Goal: Information Seeking & Learning: Learn about a topic

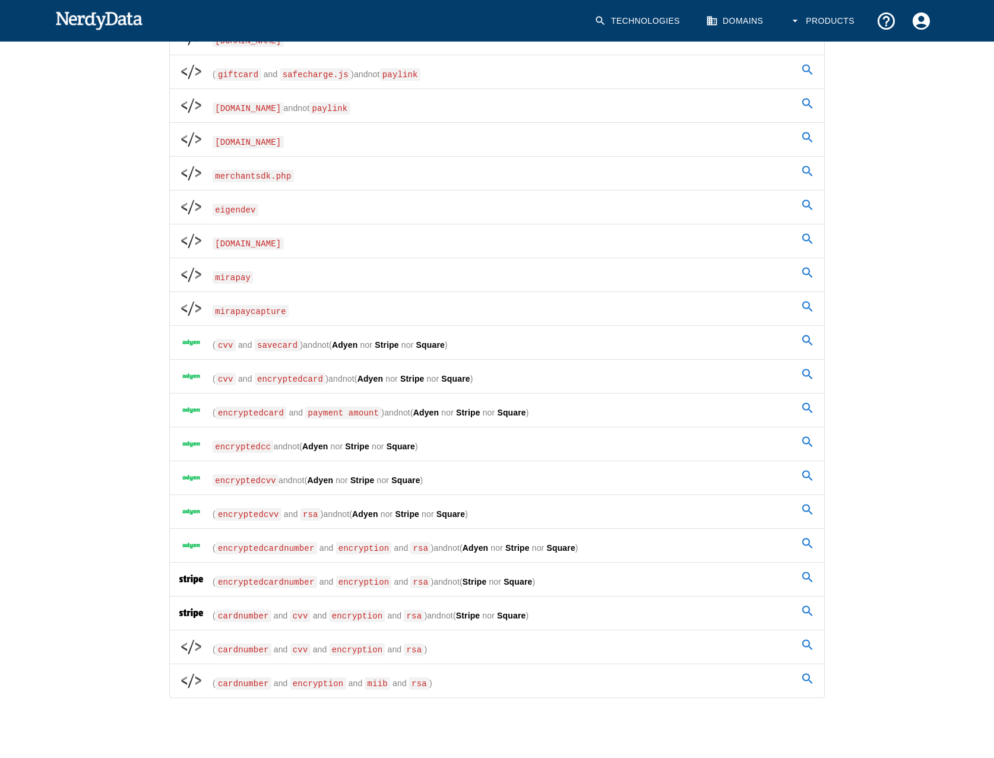
scroll to position [438, 0]
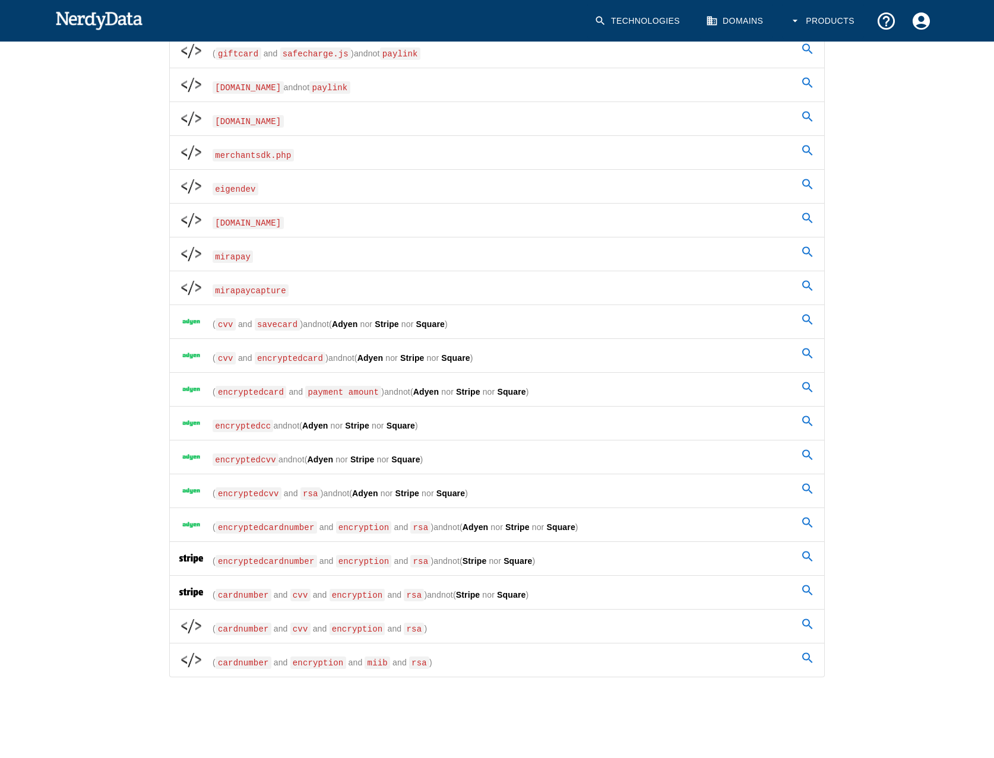
click at [303, 328] on span "and" at bounding box center [310, 324] width 14 height 10
click at [46, 264] on div "Home Dashboard Share Feedback 🚀 Account Dashboard Basic Plan (Annual) New Repor…" at bounding box center [497, 180] width 994 height 1156
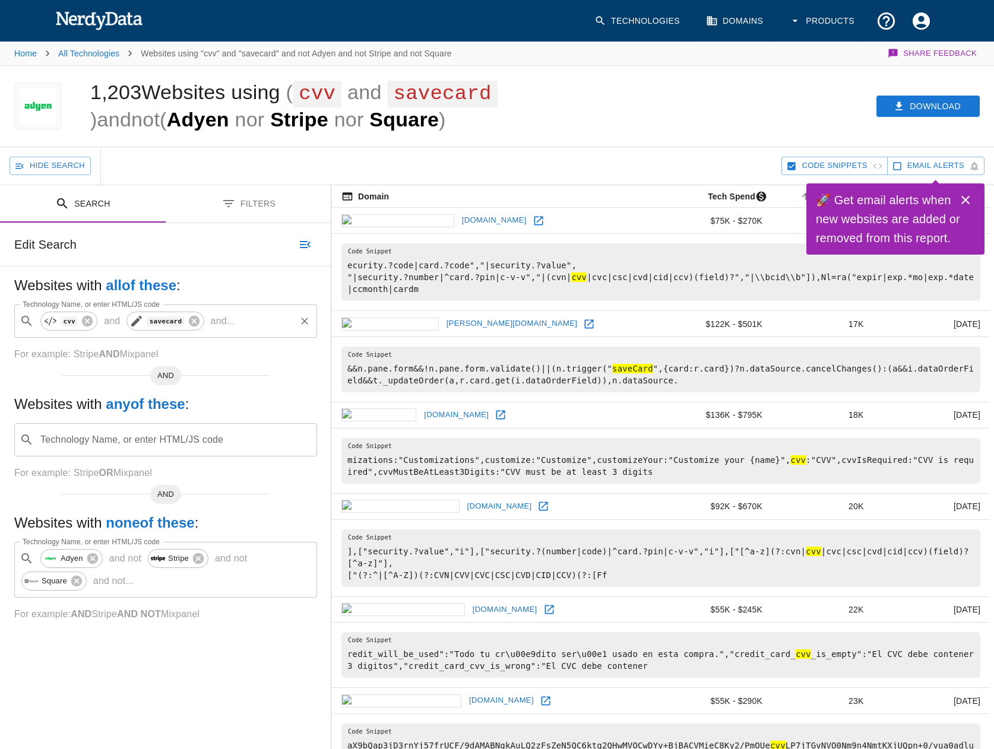
click at [152, 321] on code "savecard" at bounding box center [165, 321] width 37 height 10
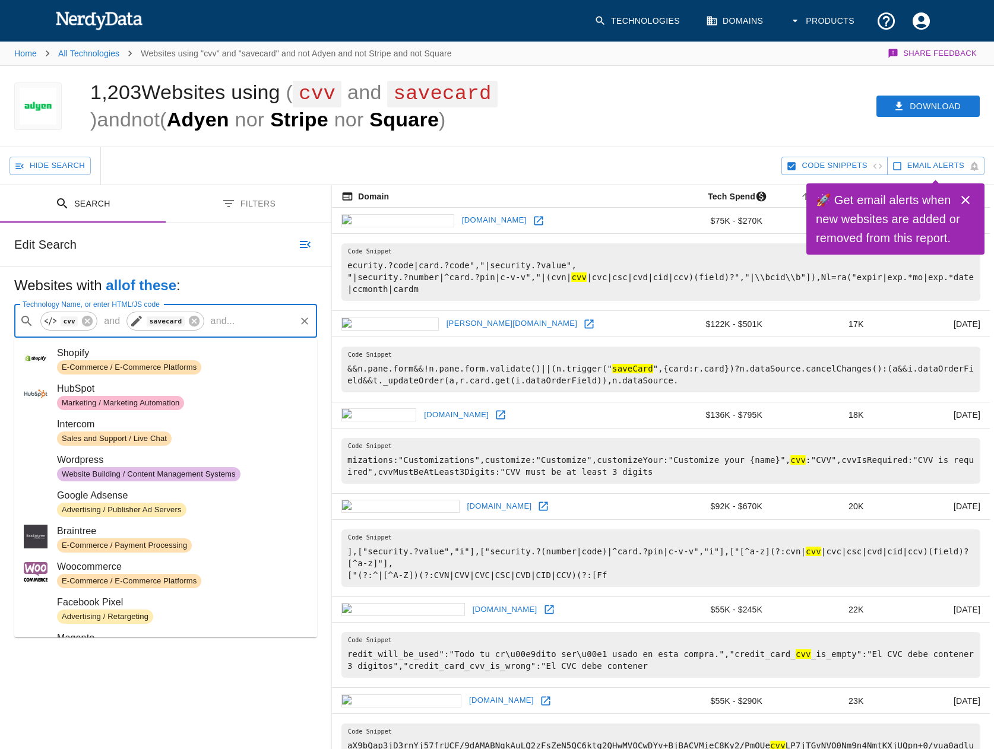
click at [152, 321] on code "savecard" at bounding box center [165, 321] width 37 height 10
click at [163, 324] on code "savecard" at bounding box center [165, 321] width 37 height 10
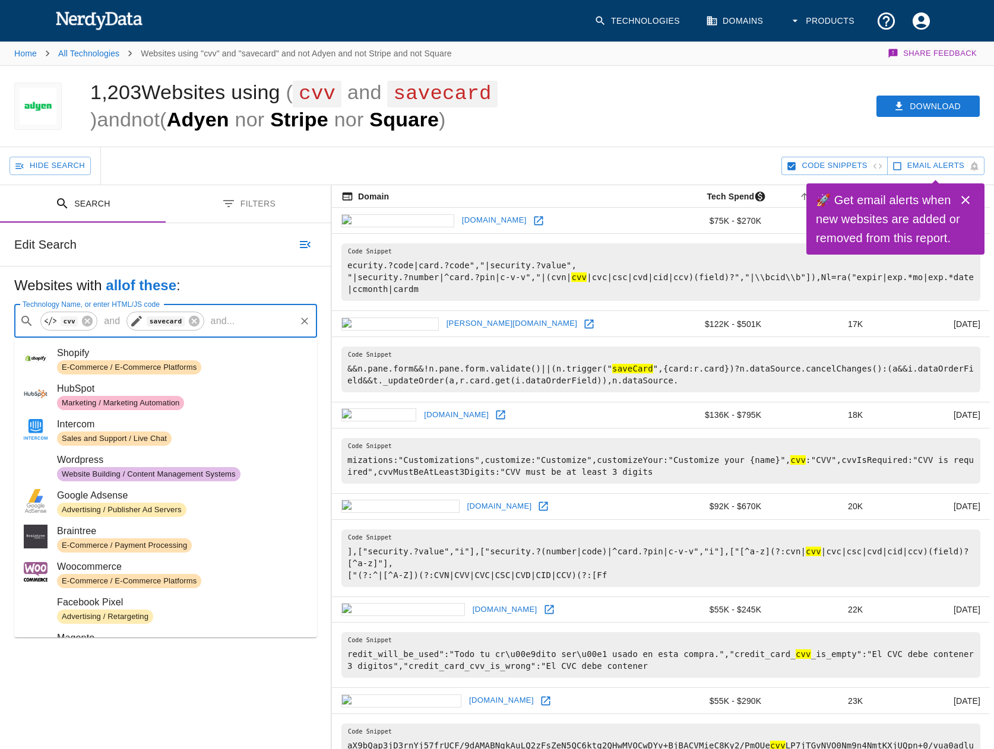
click at [136, 318] on icon at bounding box center [136, 321] width 11 height 11
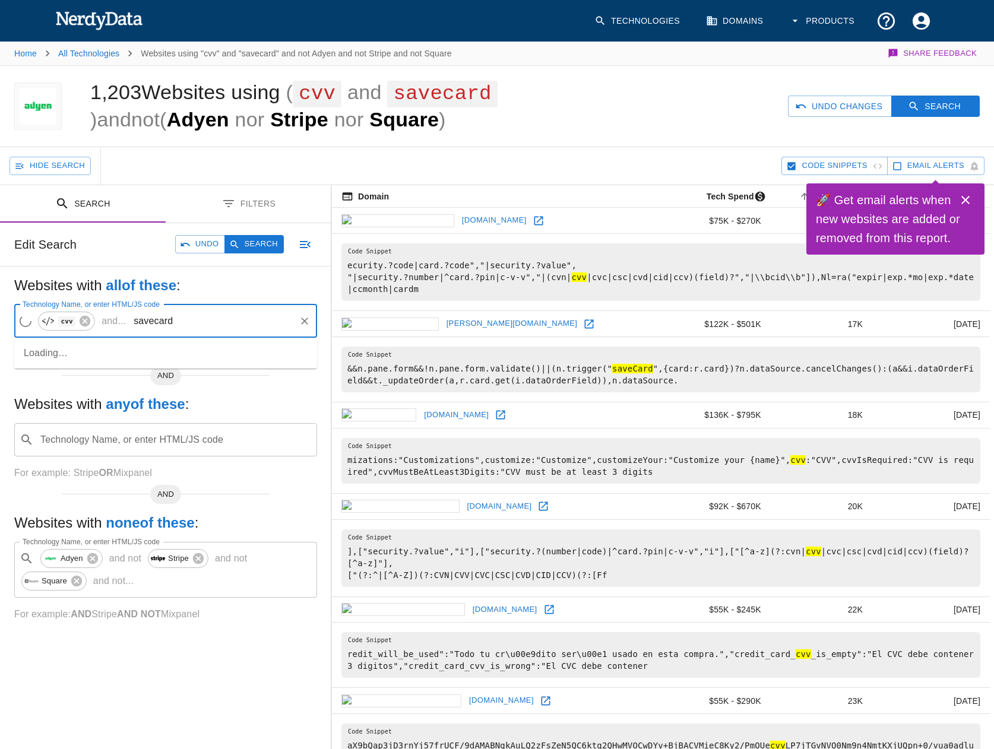
click at [156, 326] on input "savecard" at bounding box center [212, 321] width 163 height 23
click at [150, 323] on input "savecard" at bounding box center [213, 321] width 161 height 23
click at [155, 322] on input "savecard" at bounding box center [213, 321] width 161 height 23
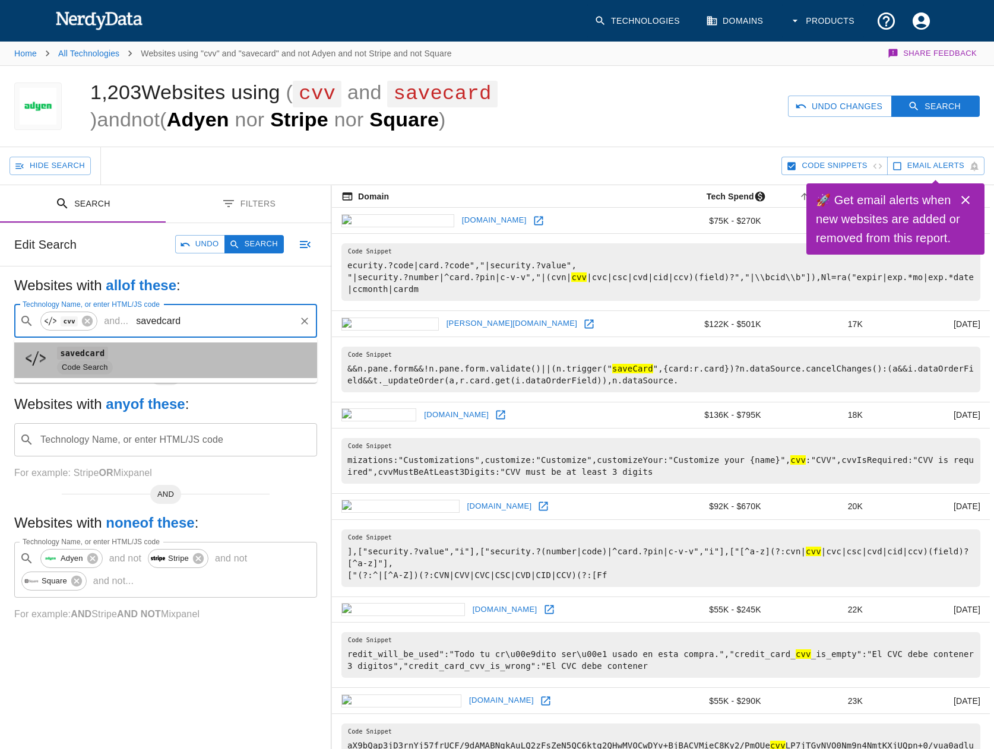
click at [120, 351] on span "savedcard" at bounding box center [182, 353] width 251 height 14
type input "savedcard"
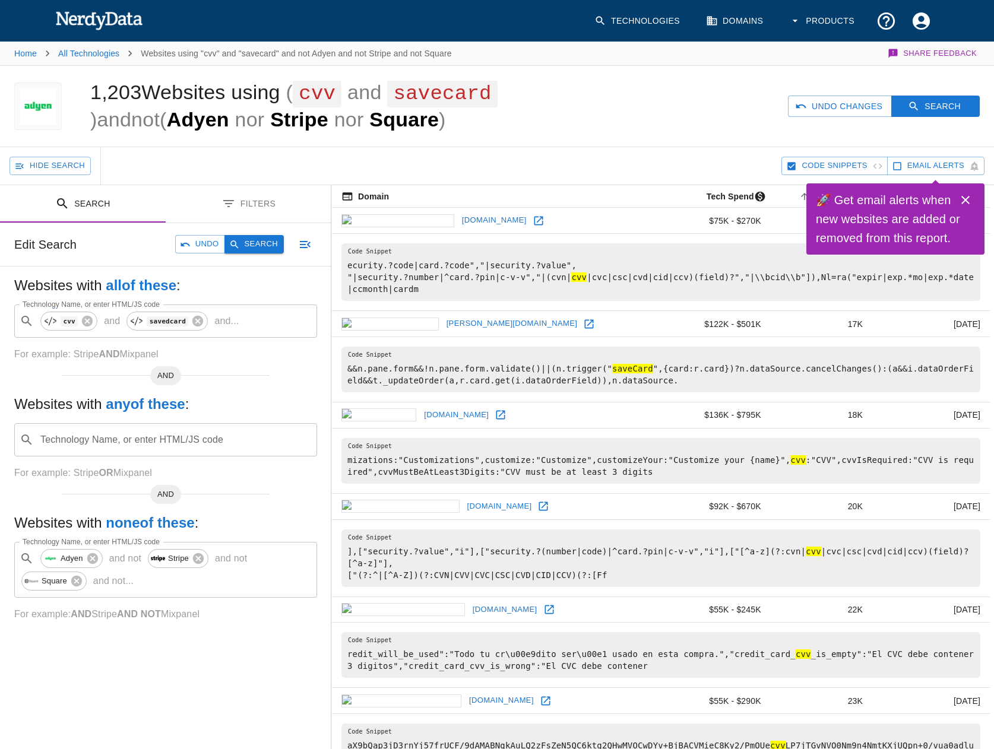
click at [242, 244] on button "Search" at bounding box center [253, 244] width 59 height 18
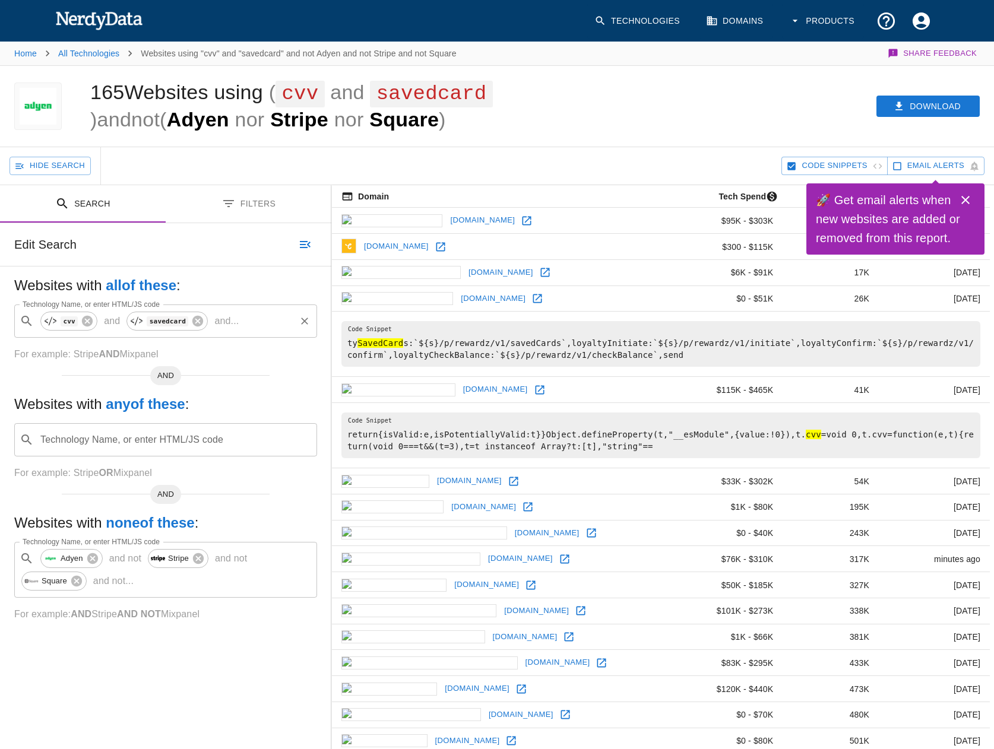
click at [224, 321] on p "and ..." at bounding box center [227, 321] width 34 height 14
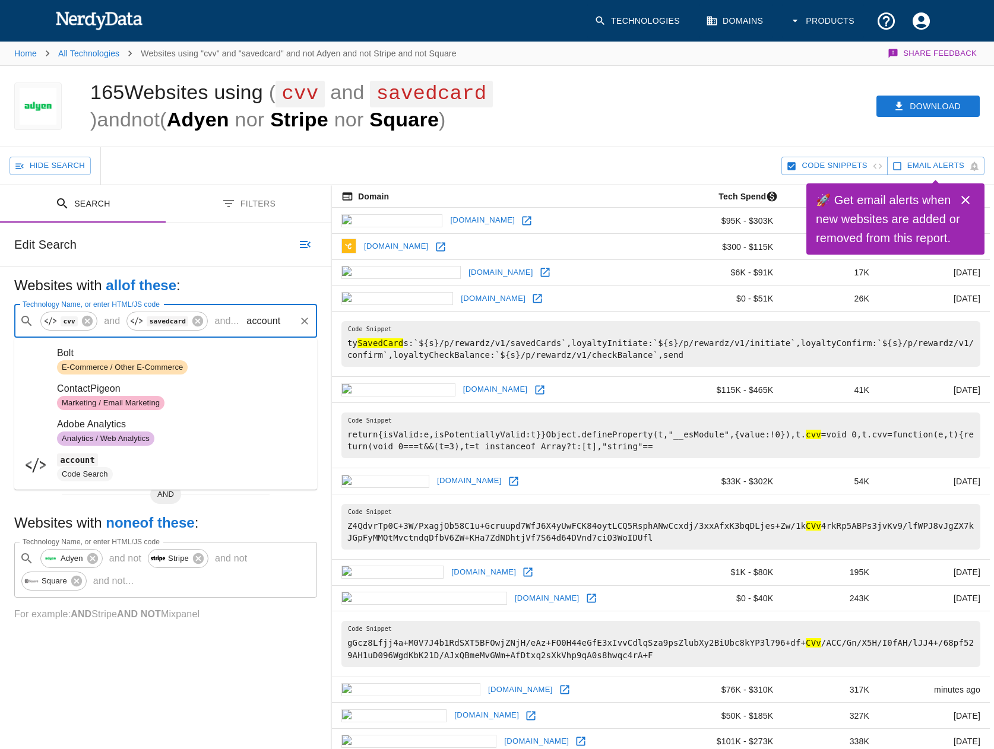
click at [91, 474] on span "Code Search" at bounding box center [85, 474] width 56 height 11
type input "account"
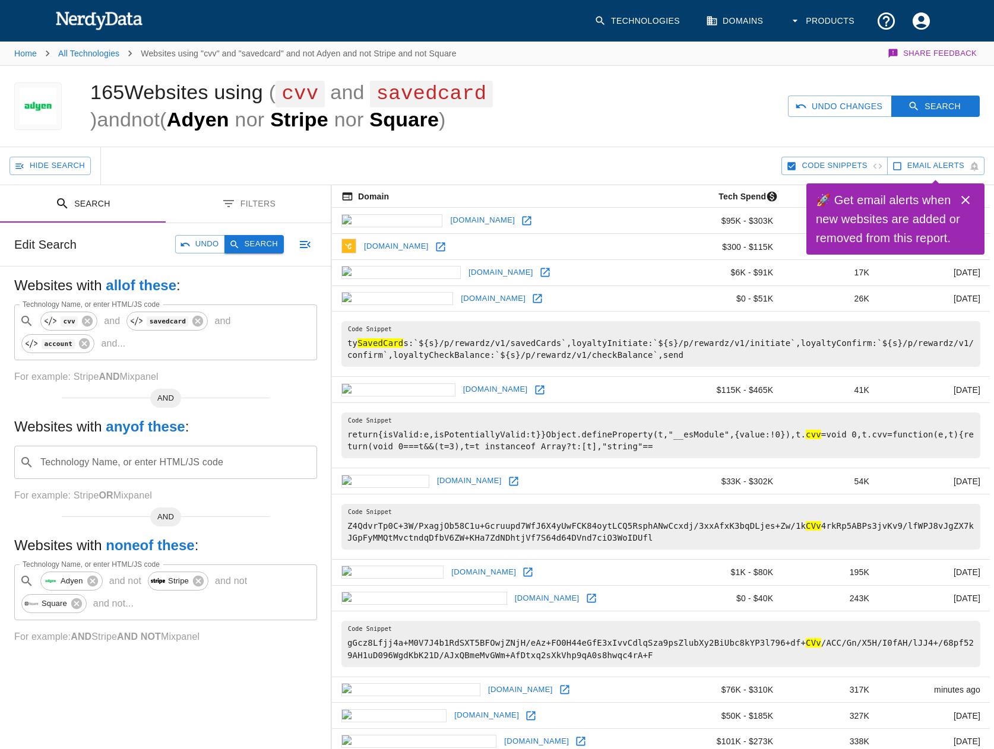
click at [279, 253] on button "Search" at bounding box center [253, 244] width 59 height 18
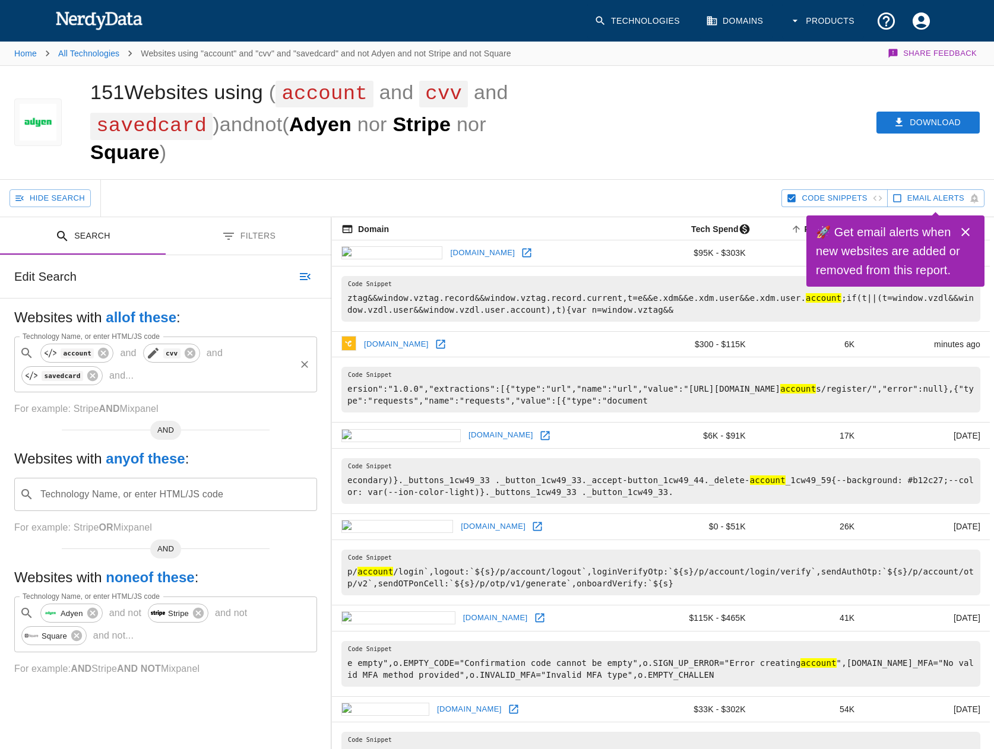
click at [147, 357] on icon at bounding box center [153, 353] width 14 height 14
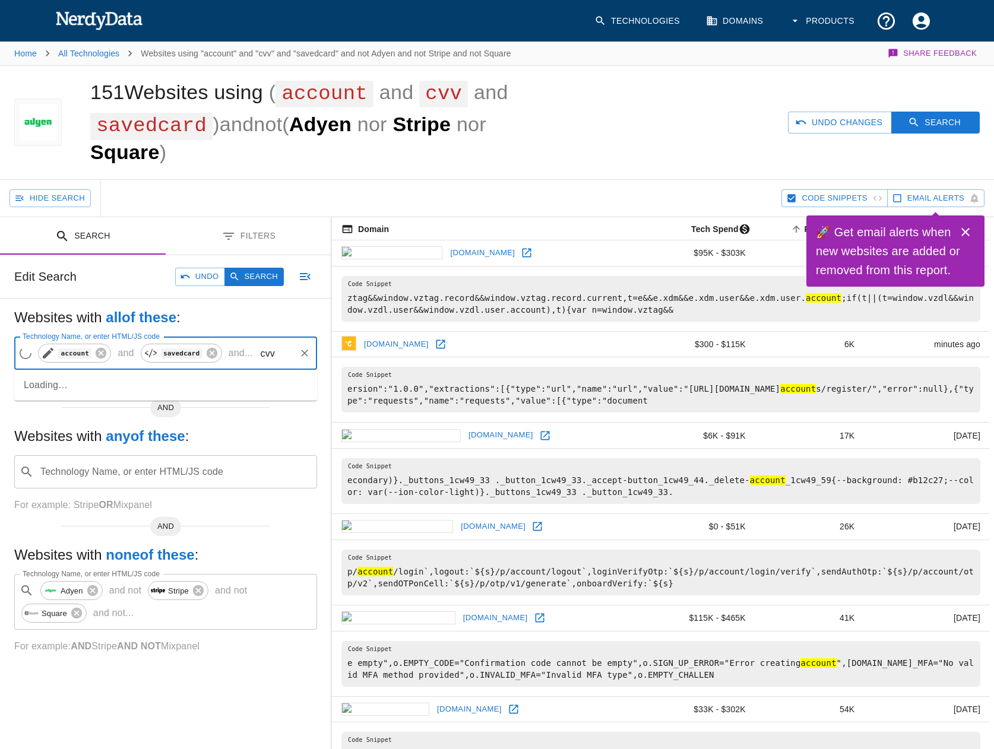
click at [49, 359] on icon at bounding box center [48, 353] width 14 height 14
type input "account"
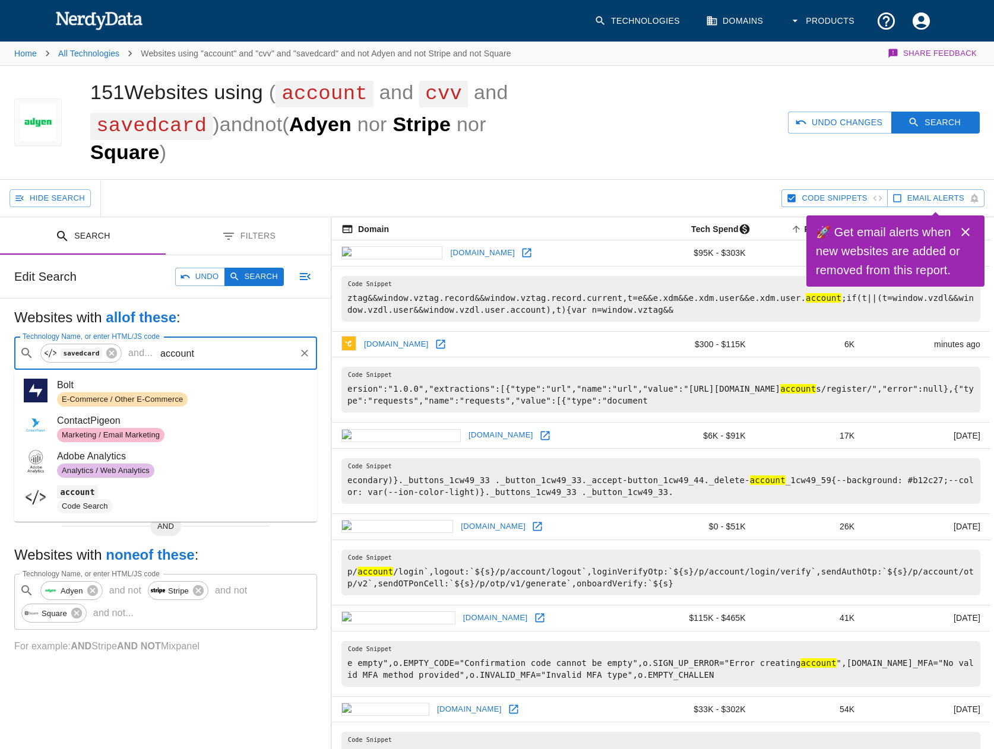
drag, startPoint x: 195, startPoint y: 358, endPoint x: 153, endPoint y: 364, distance: 43.2
click at [157, 364] on input "account" at bounding box center [225, 353] width 137 height 23
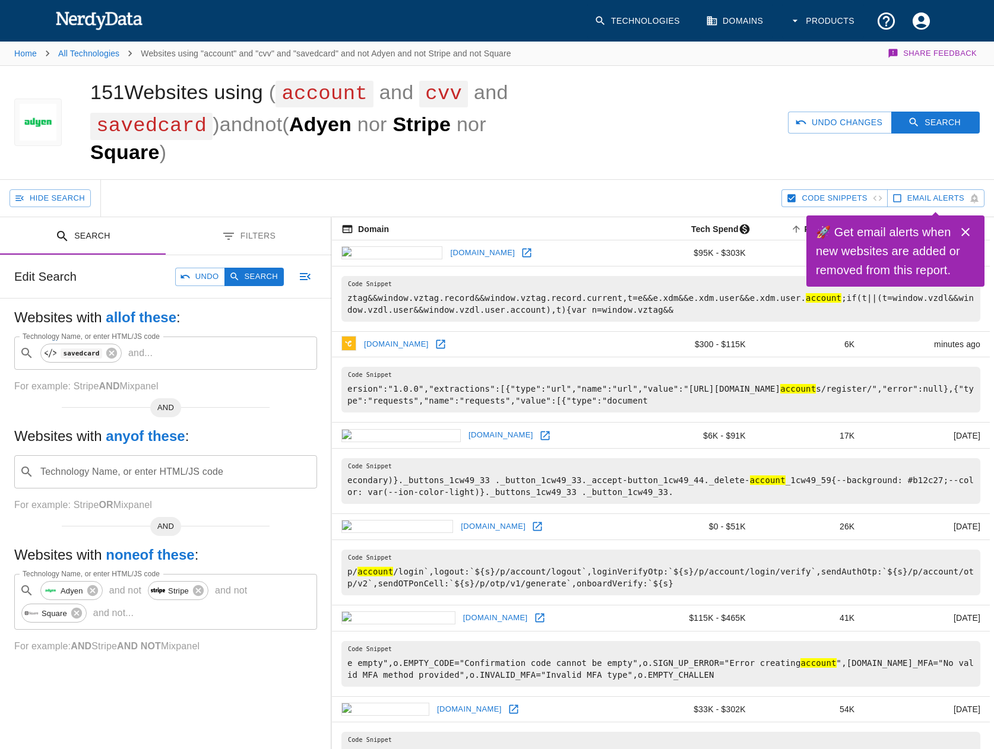
click at [232, 318] on h5 "Websites with all of these :" at bounding box center [165, 317] width 303 height 19
click at [62, 353] on code "savedcard" at bounding box center [82, 354] width 42 height 10
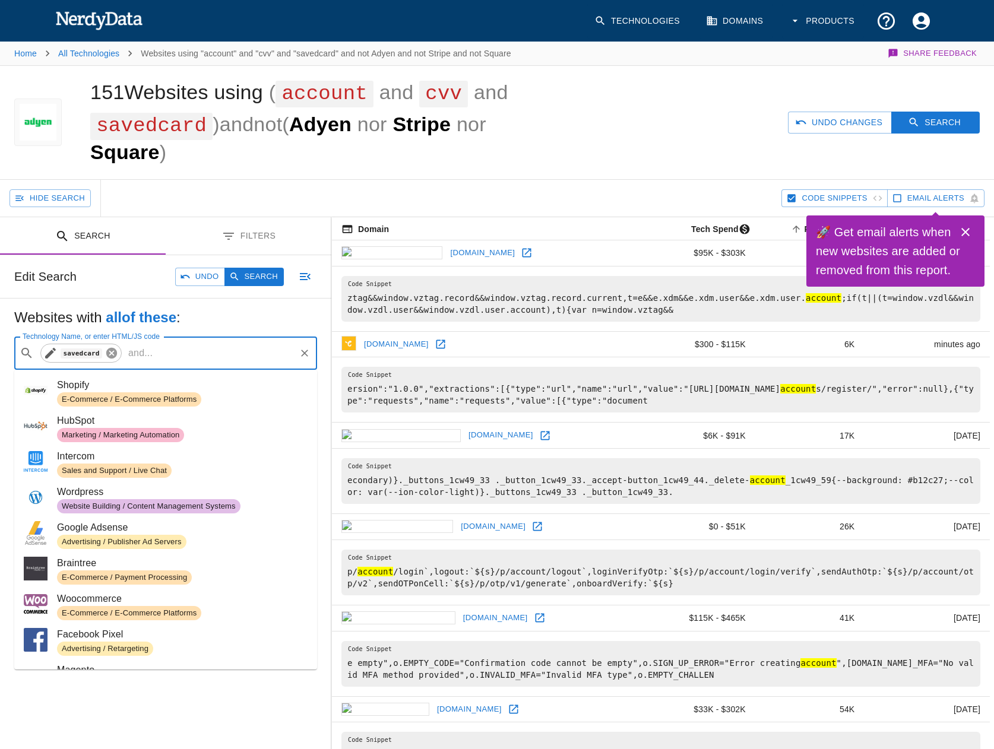
click at [106, 350] on icon at bounding box center [111, 353] width 11 height 11
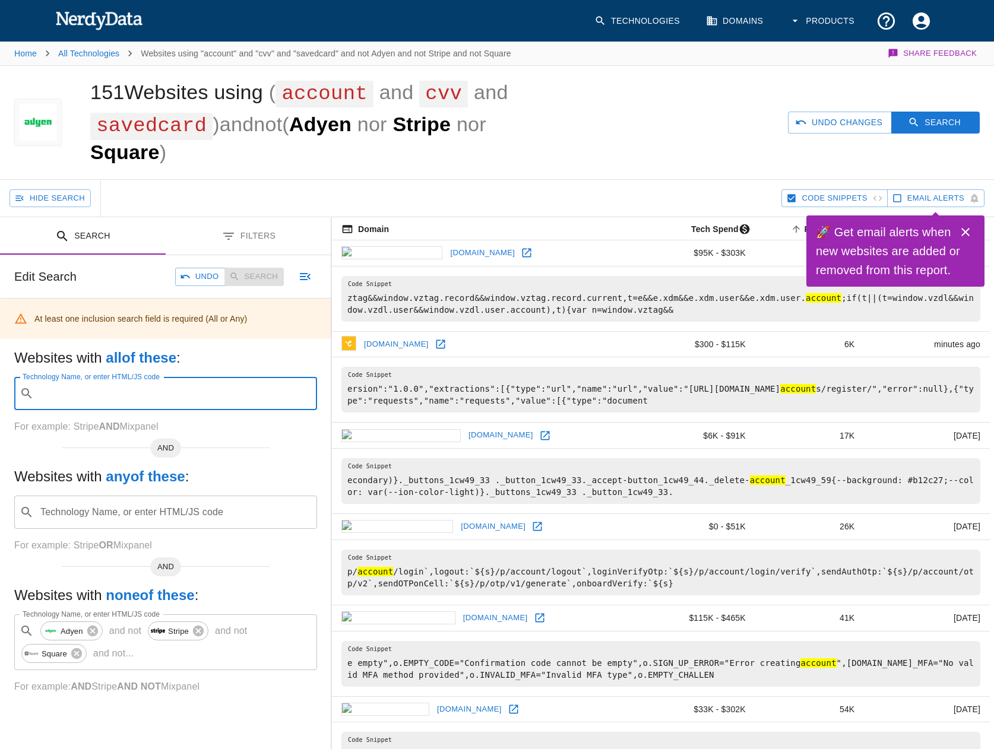
click at [151, 395] on input "Technology Name, or enter HTML/JS code" at bounding box center [175, 393] width 273 height 23
click at [83, 436] on span "Code Search" at bounding box center [85, 440] width 56 height 11
type input "cvc"
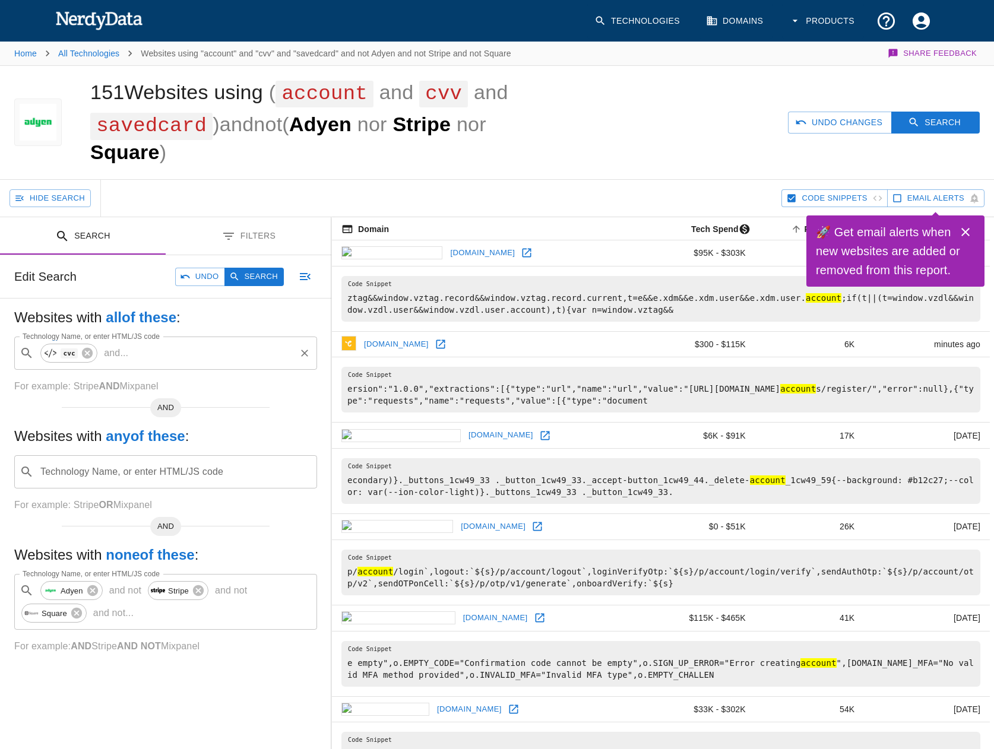
click at [147, 349] on input "Technology Name, or enter HTML/JS code" at bounding box center [213, 353] width 161 height 23
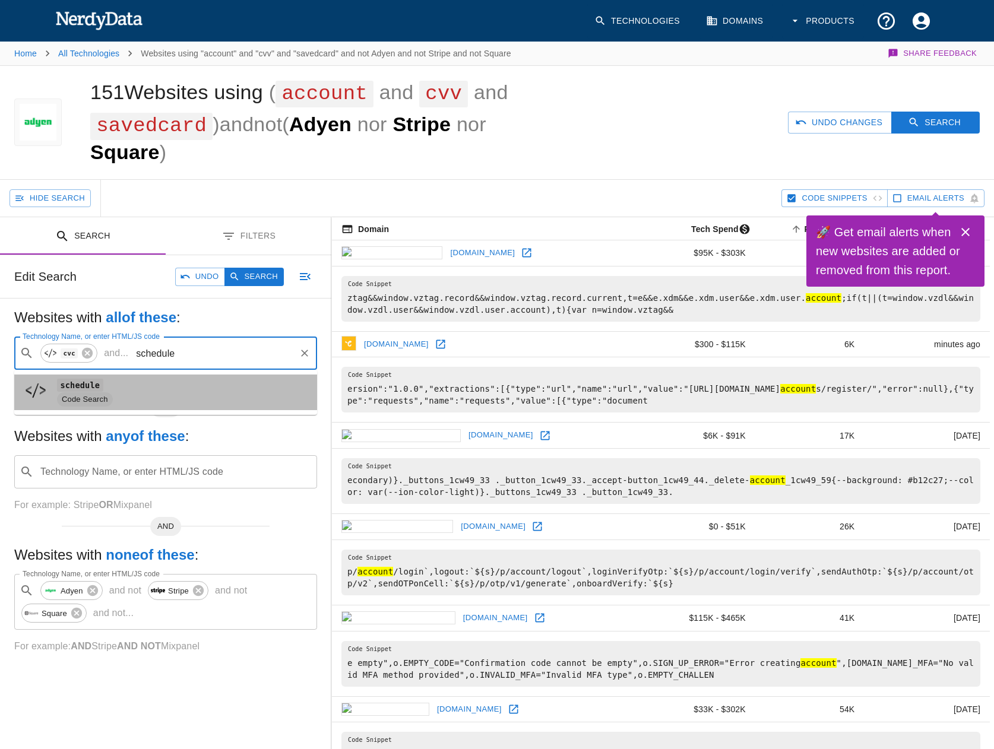
click at [83, 384] on code "schedule" at bounding box center [80, 385] width 46 height 12
type input "schedule"
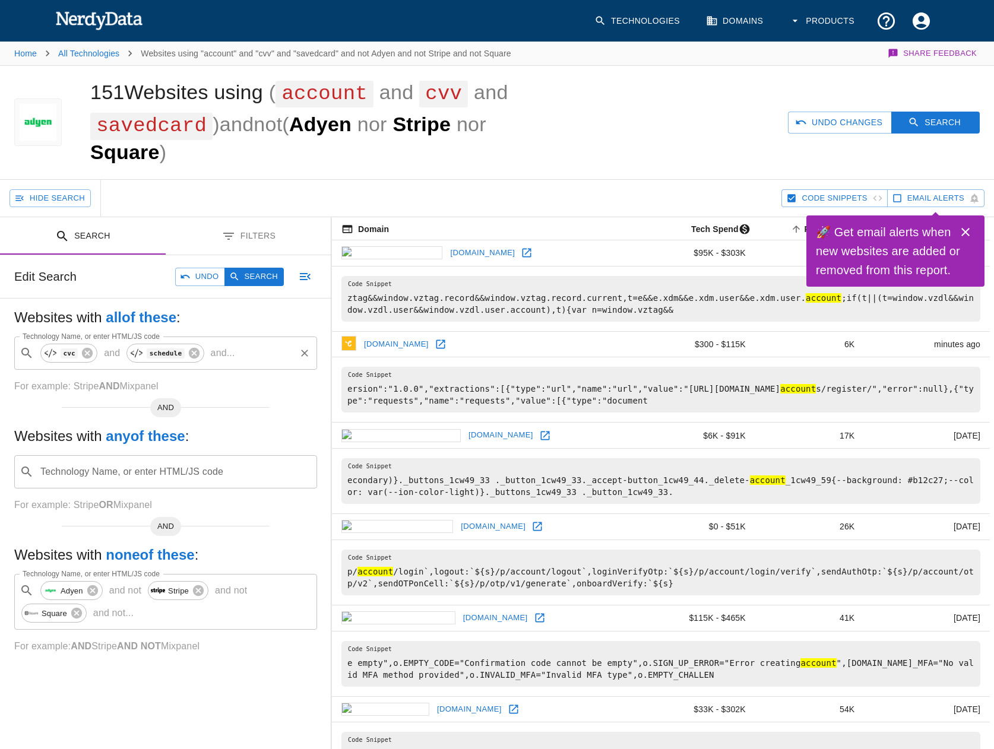
click at [214, 355] on p "and ..." at bounding box center [223, 353] width 34 height 14
click at [240, 356] on input "Technology Name, or enter HTML/JS code" at bounding box center [267, 353] width 54 height 23
type input "billing"
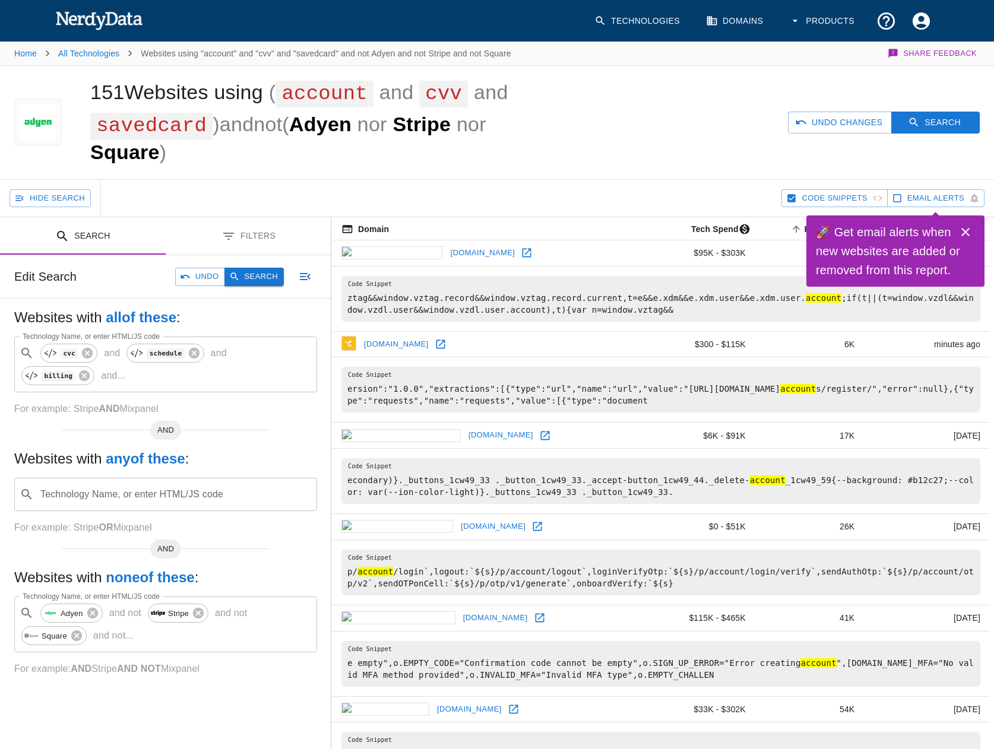
click at [260, 271] on button "Search" at bounding box center [253, 277] width 59 height 18
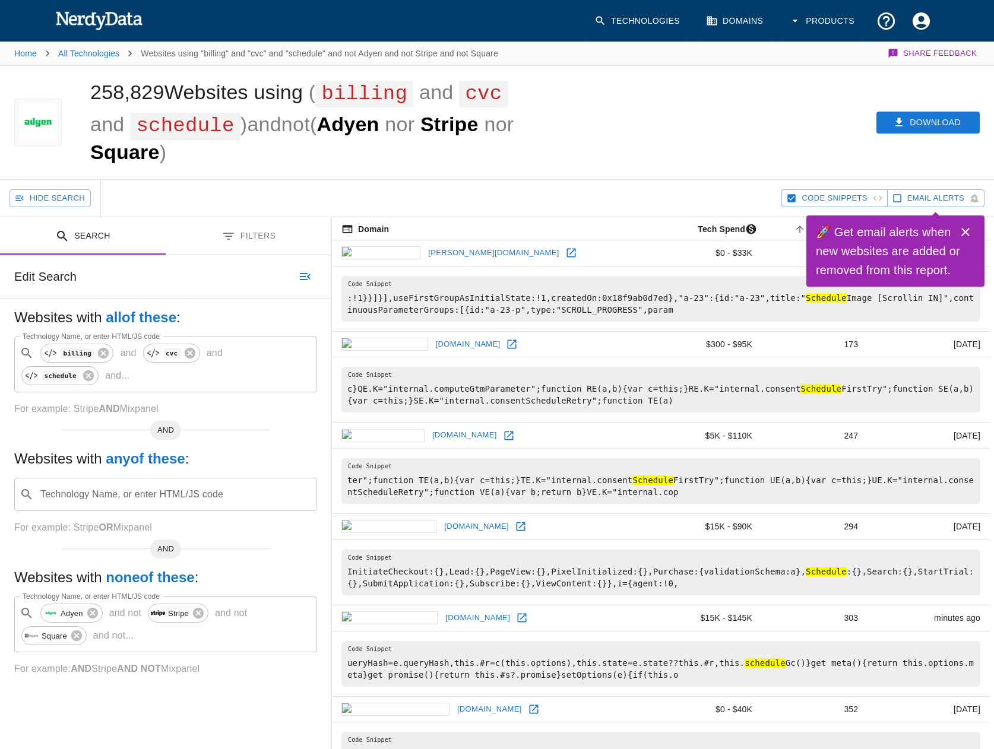
click at [62, 442] on div "Websites with all of these : Technology Name, or enter HTML/JS code ​ billing a…" at bounding box center [165, 502] width 331 height 406
click at [12, 296] on div "Edit Search" at bounding box center [165, 276] width 331 height 43
click at [160, 359] on span "cvc" at bounding box center [172, 353] width 30 height 14
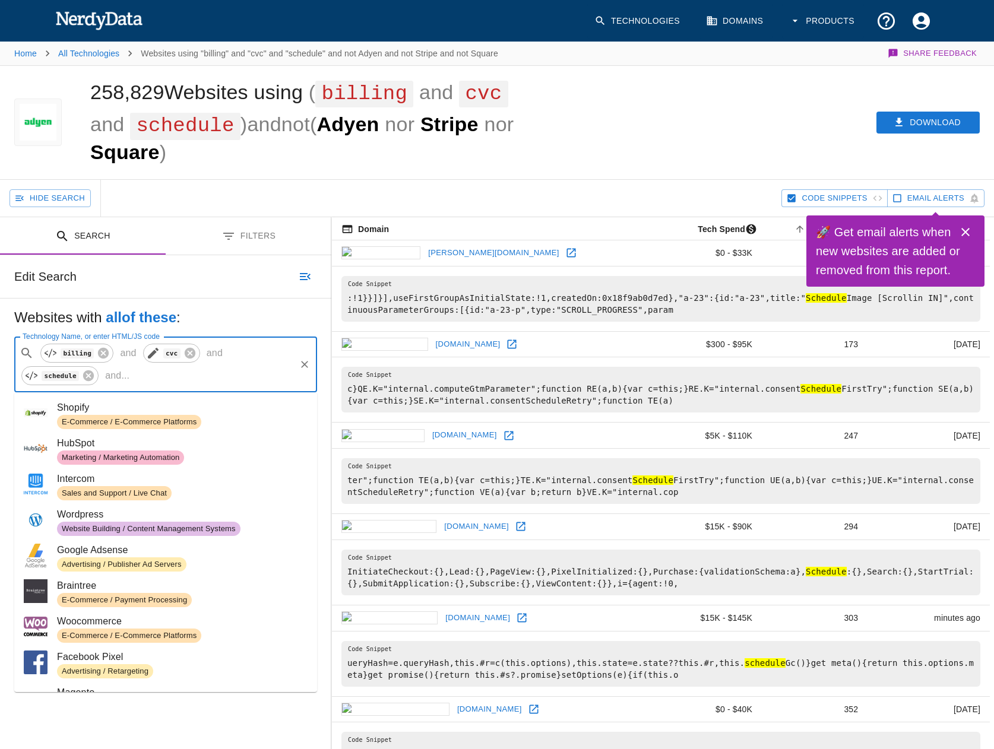
click at [148, 355] on icon at bounding box center [153, 353] width 11 height 11
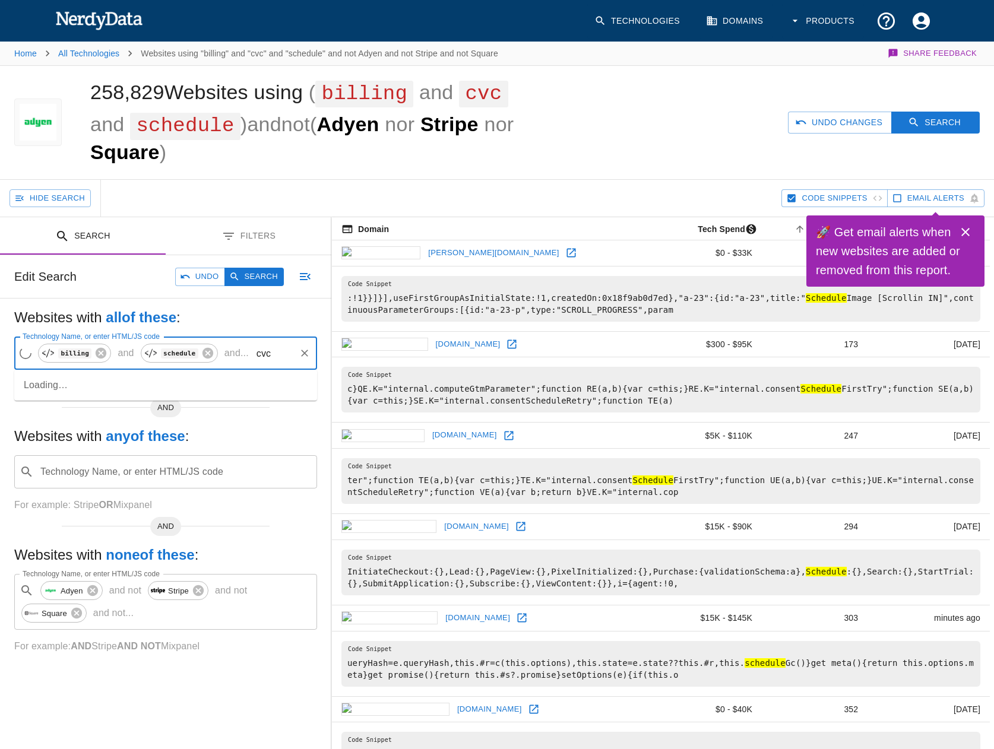
drag, startPoint x: 254, startPoint y: 355, endPoint x: 245, endPoint y: 357, distance: 9.7
click at [254, 357] on input "cvc" at bounding box center [274, 353] width 40 height 23
type input "ca"
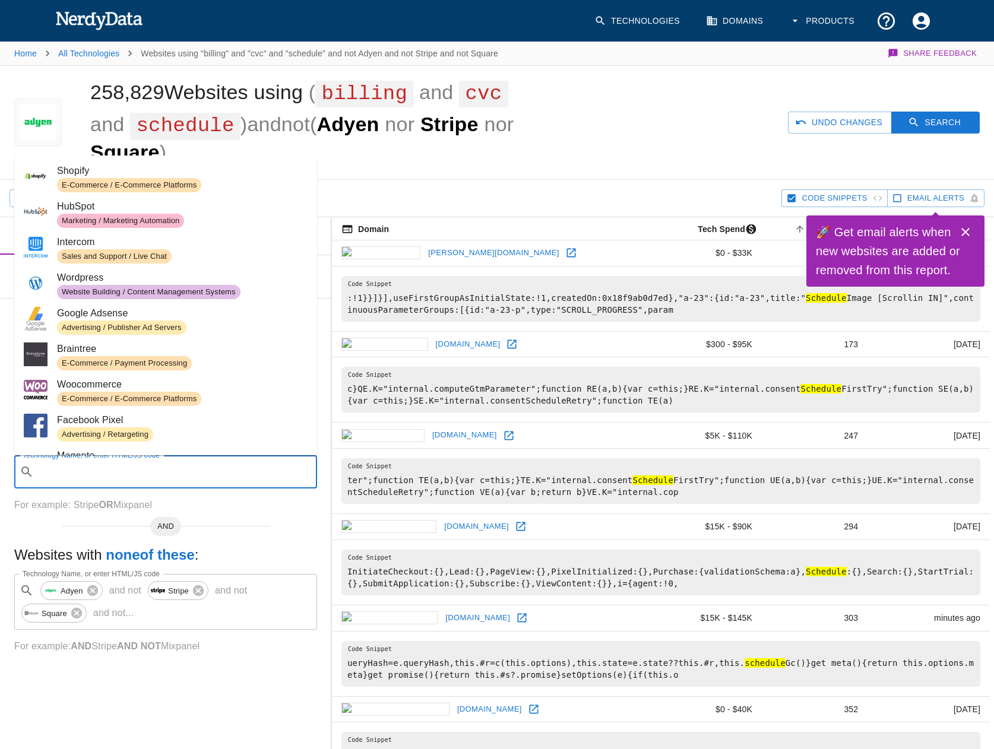
type input "r"
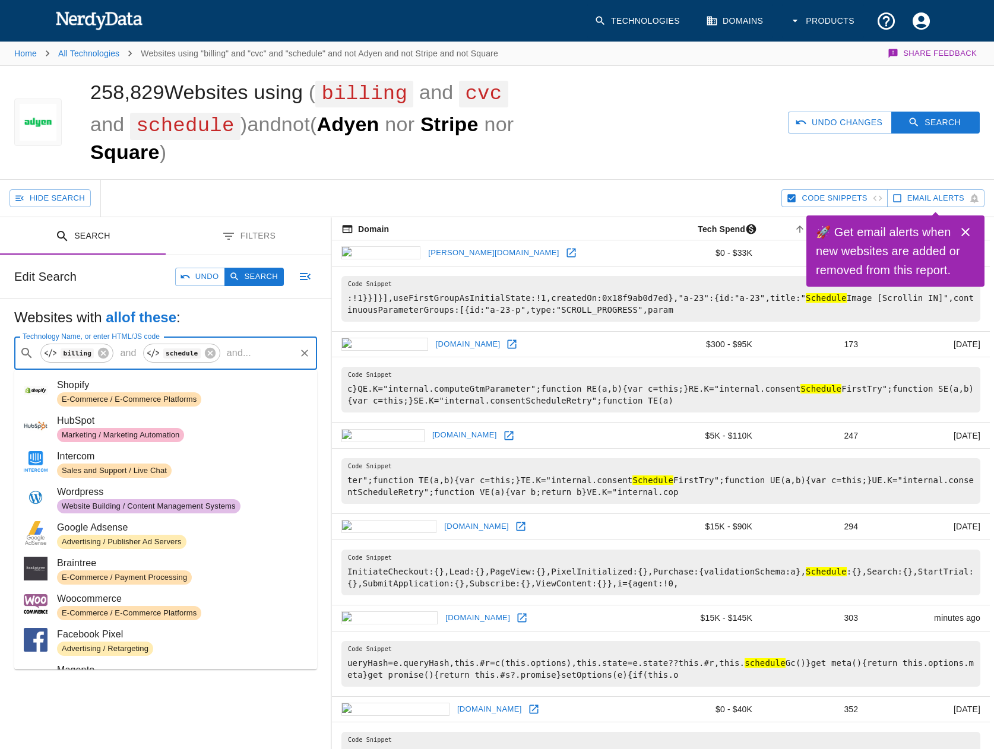
click at [256, 354] on input "Technology Name, or enter HTML/JS code" at bounding box center [275, 353] width 38 height 23
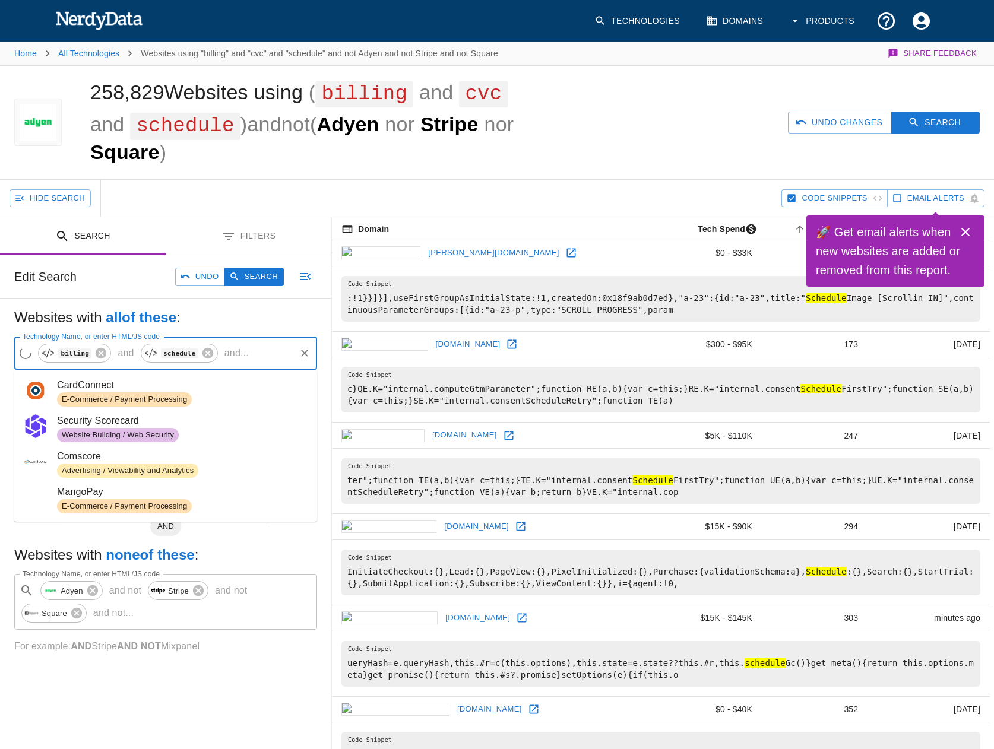
scroll to position [0, 34]
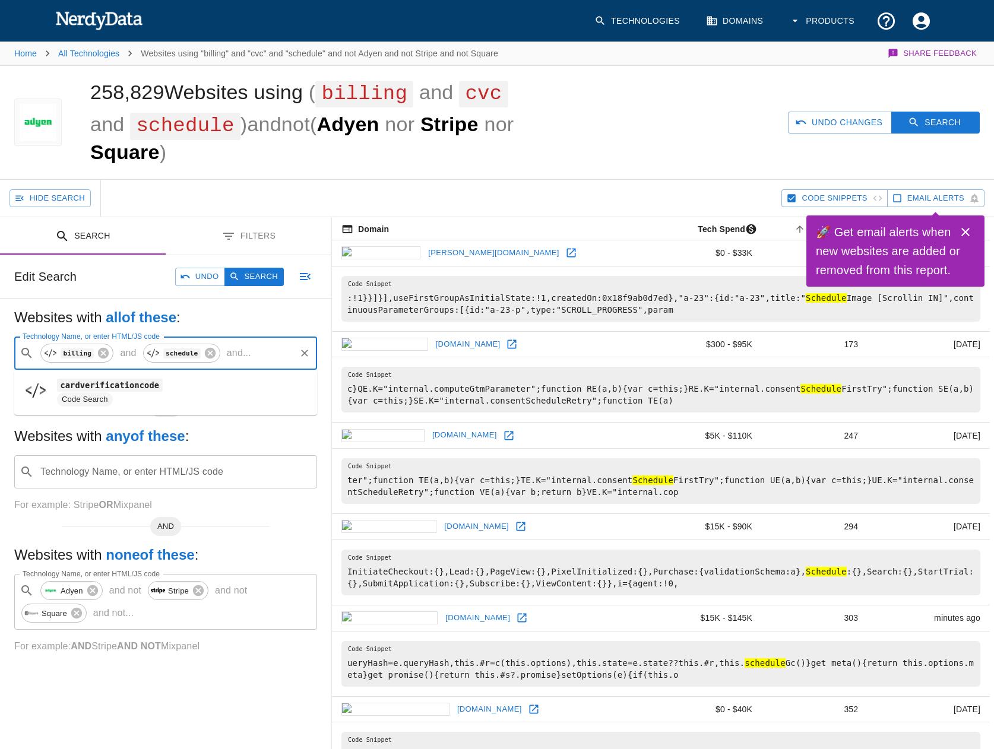
click at [94, 399] on span "Code Search" at bounding box center [85, 399] width 56 height 11
type input "cardverificationcode"
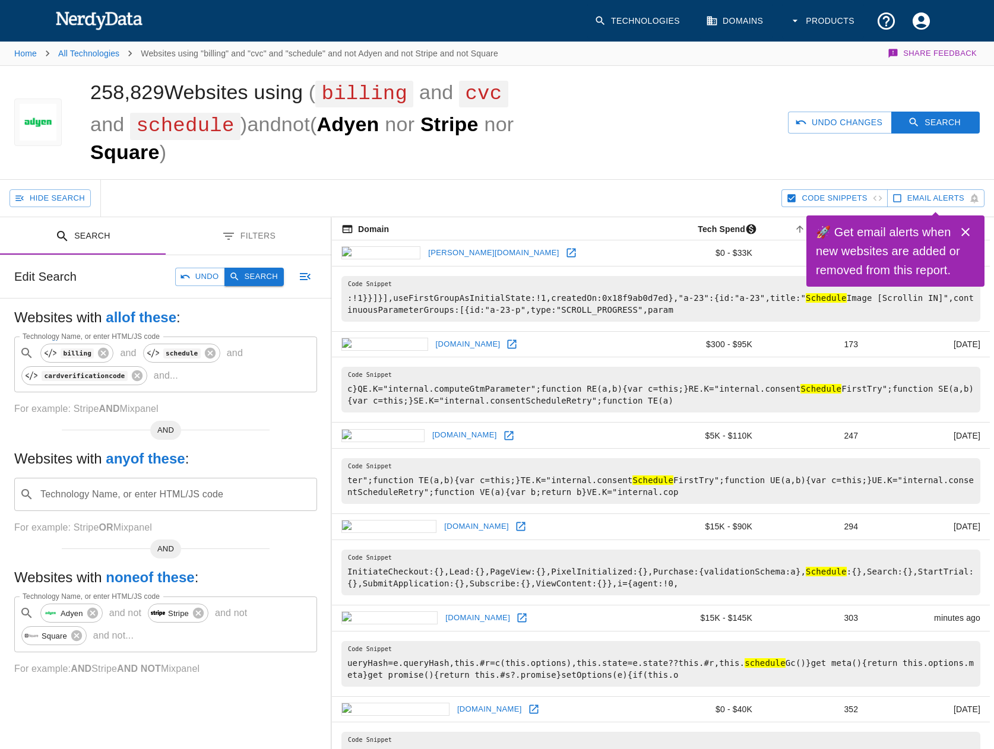
click at [251, 276] on button "Search" at bounding box center [253, 277] width 59 height 18
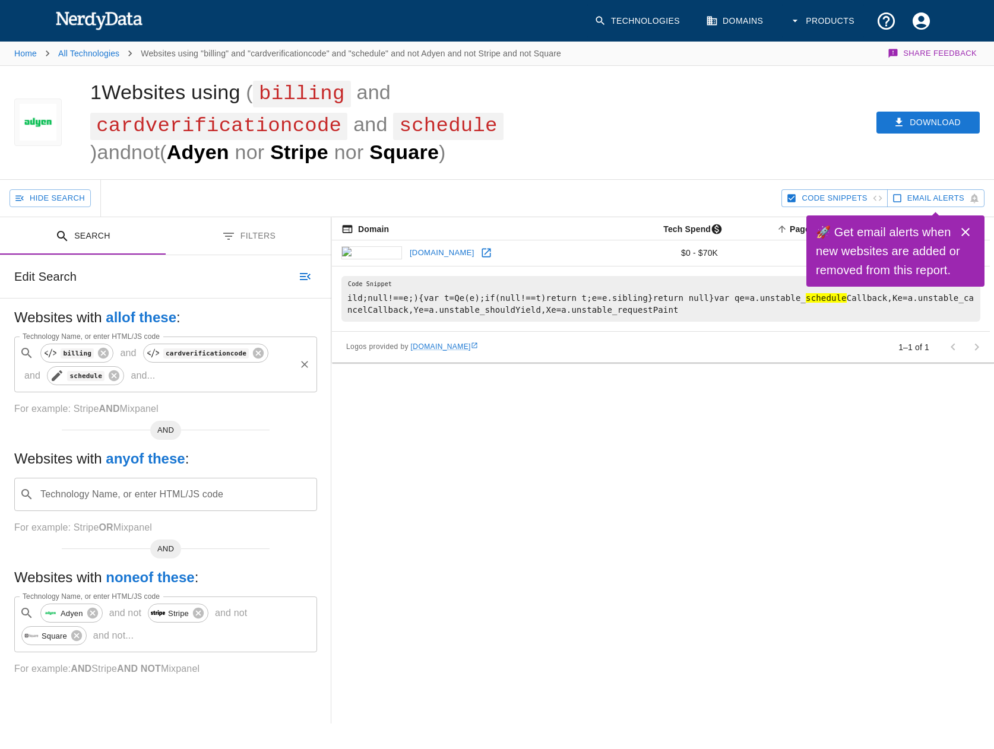
click at [50, 376] on icon at bounding box center [57, 376] width 14 height 14
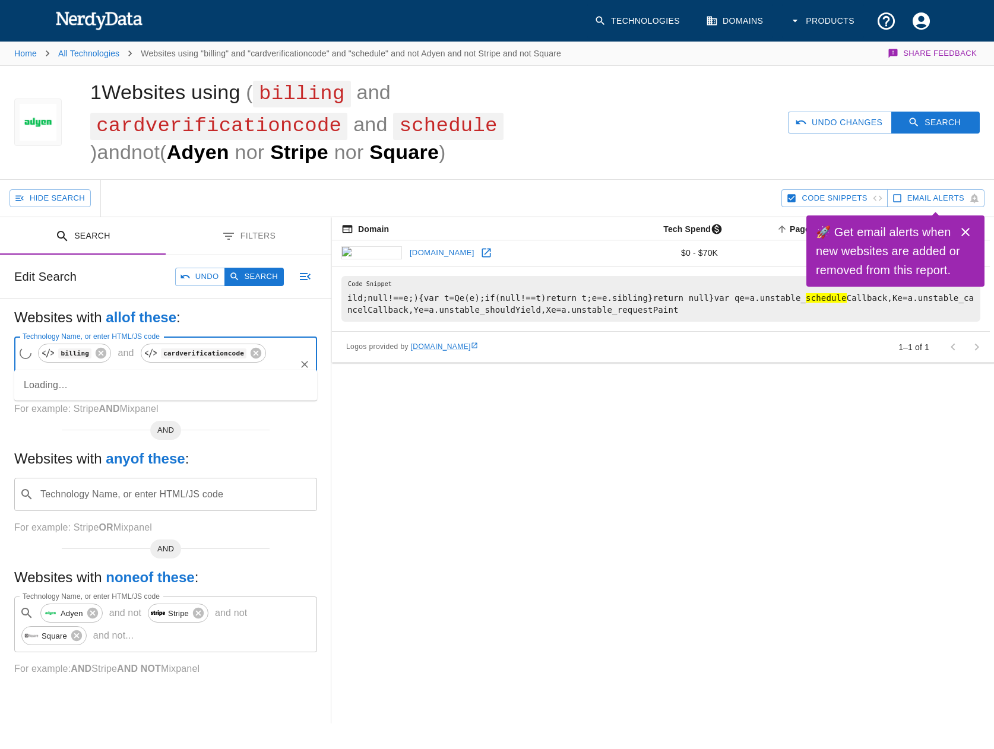
click at [277, 365] on input "schedule" at bounding box center [173, 376] width 240 height 23
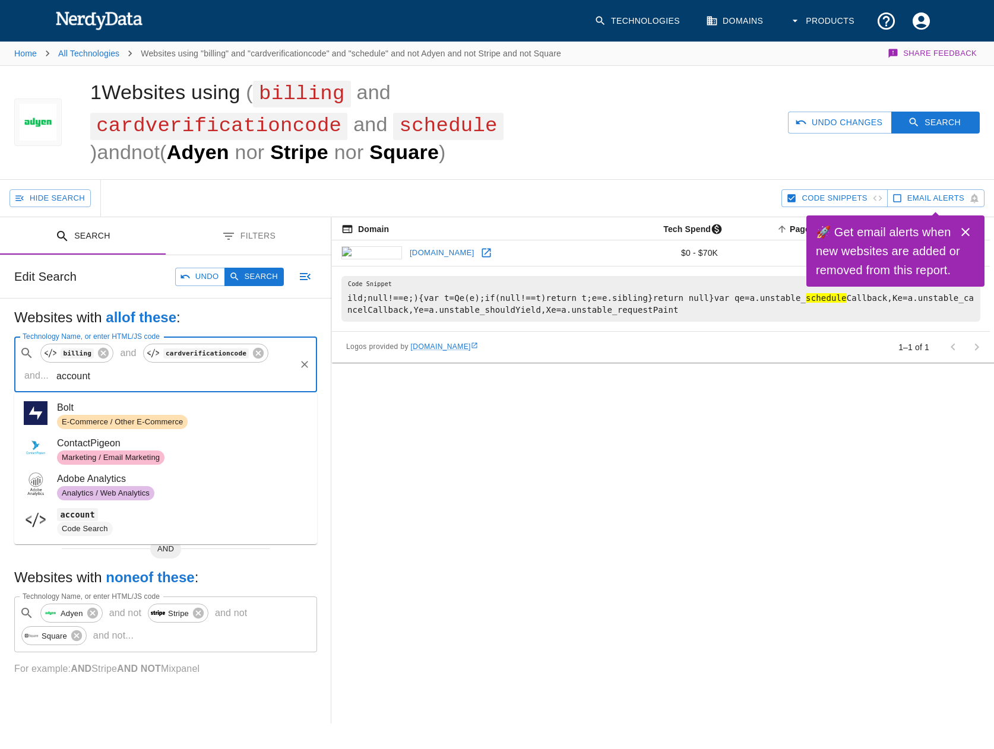
click at [88, 521] on span "account" at bounding box center [182, 515] width 251 height 14
type input "account"
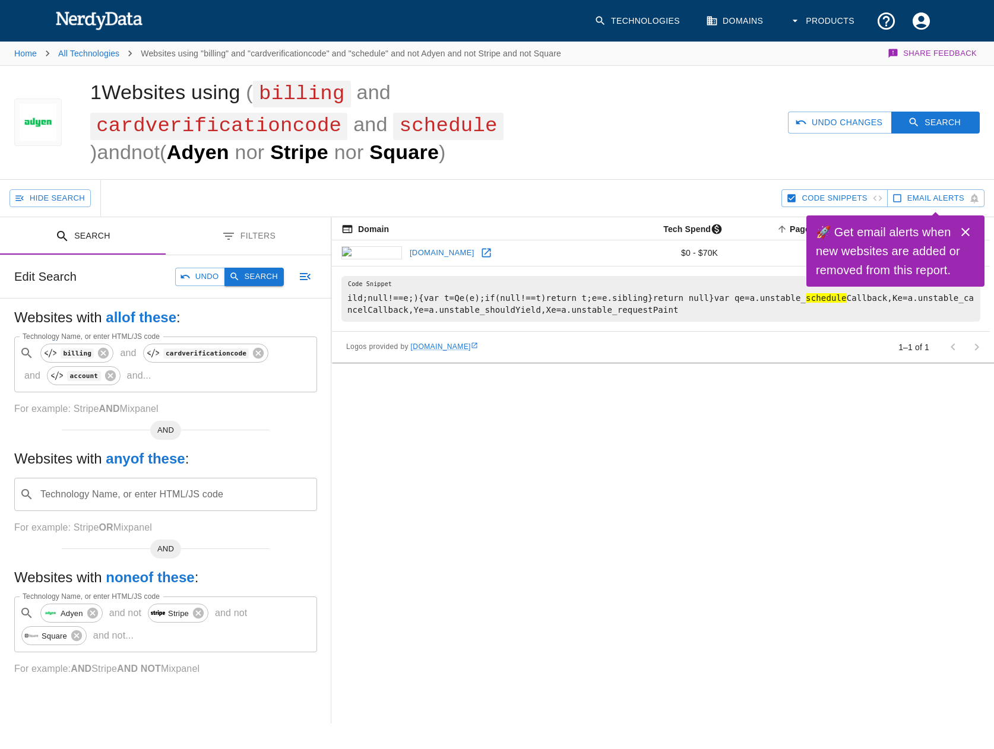
click at [273, 281] on button "Search" at bounding box center [253, 277] width 59 height 18
